Goal: Check status: Check status

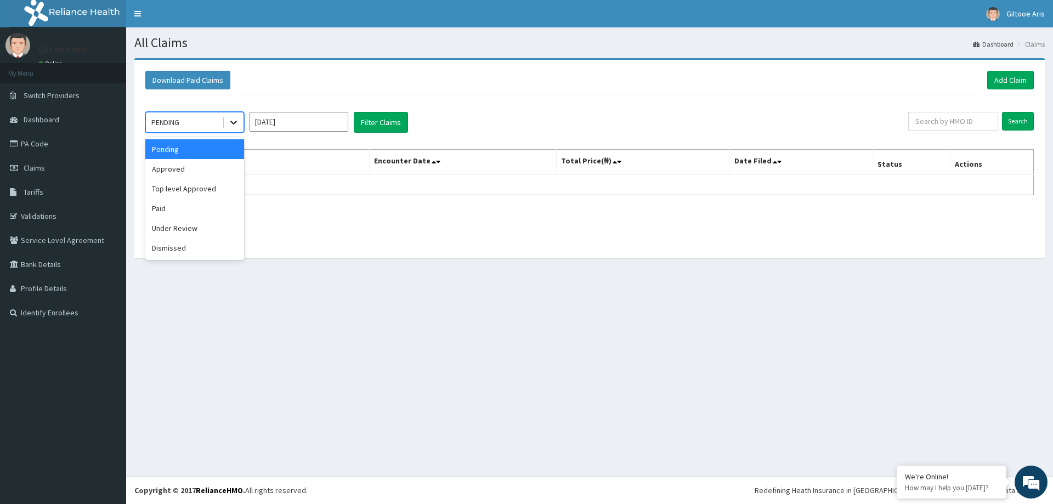
click at [228, 121] on div at bounding box center [234, 122] width 20 height 20
click at [180, 172] on div "Approved" at bounding box center [194, 169] width 99 height 20
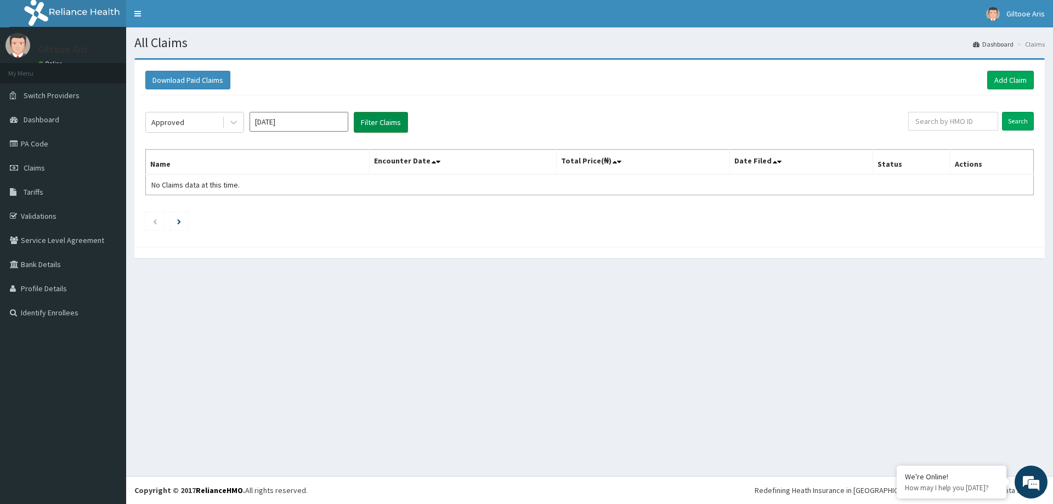
click at [359, 123] on button "Filter Claims" at bounding box center [381, 122] width 54 height 21
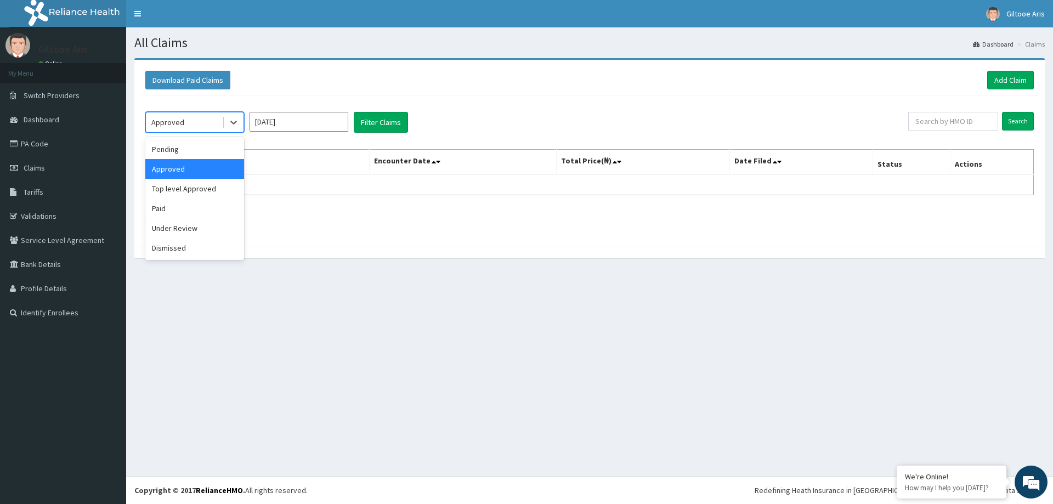
click at [199, 126] on div "Approved" at bounding box center [184, 123] width 76 height 18
click at [184, 151] on div "Pending" at bounding box center [194, 149] width 99 height 20
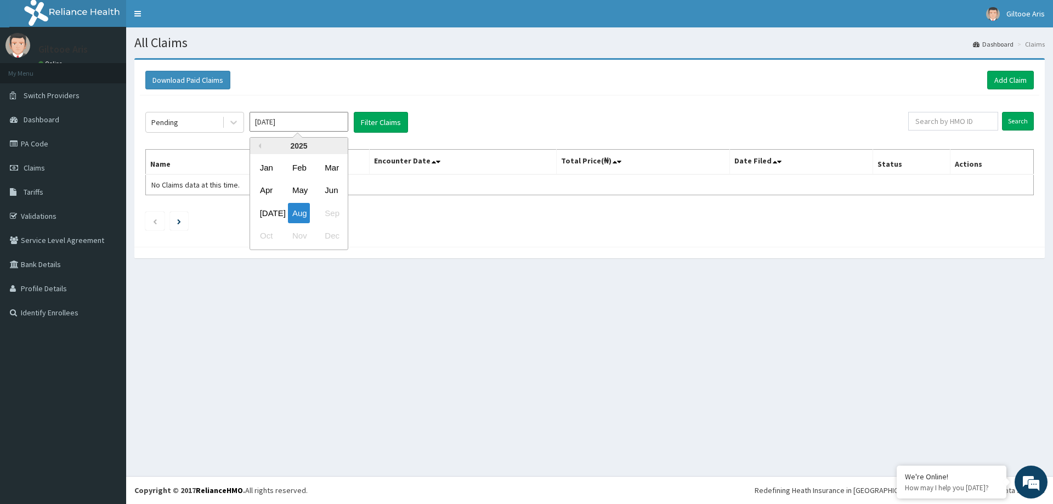
click at [303, 119] on input "[DATE]" at bounding box center [299, 122] width 99 height 20
click at [275, 212] on div "[DATE]" at bounding box center [267, 213] width 22 height 20
type input "[DATE]"
click at [363, 121] on button "Filter Claims" at bounding box center [381, 122] width 54 height 21
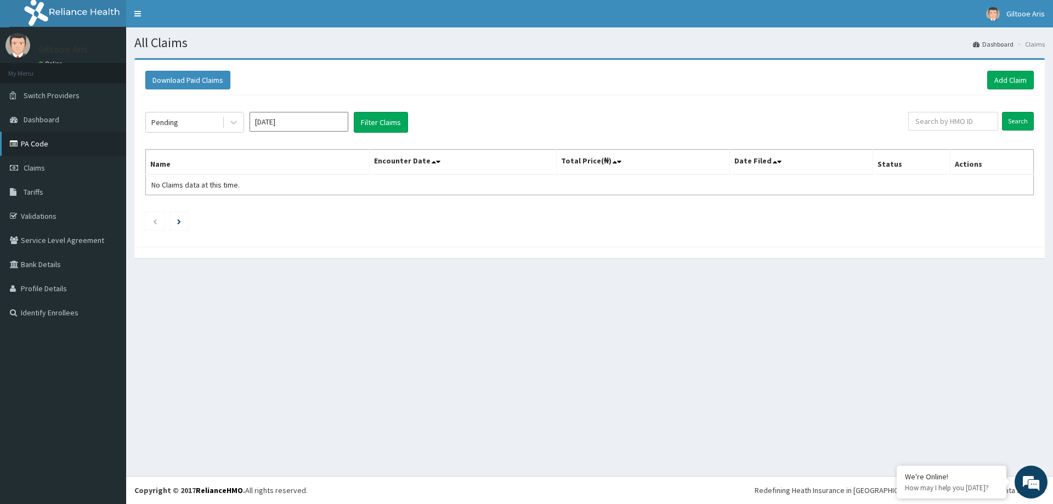
click at [52, 142] on link "PA Code" at bounding box center [63, 144] width 126 height 24
